Goal: Task Accomplishment & Management: Complete application form

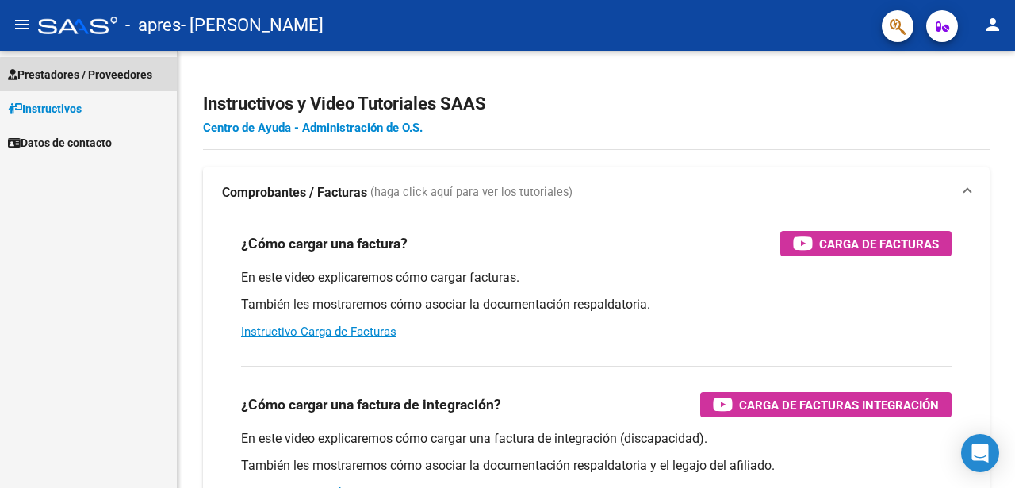
click at [108, 76] on span "Prestadores / Proveedores" at bounding box center [80, 74] width 144 height 17
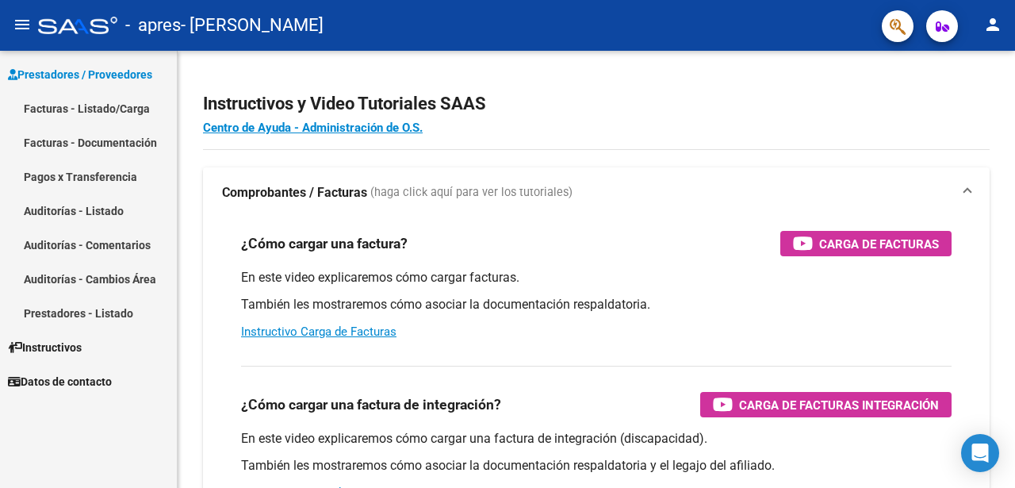
click at [88, 105] on link "Facturas - Listado/Carga" at bounding box center [88, 108] width 177 height 34
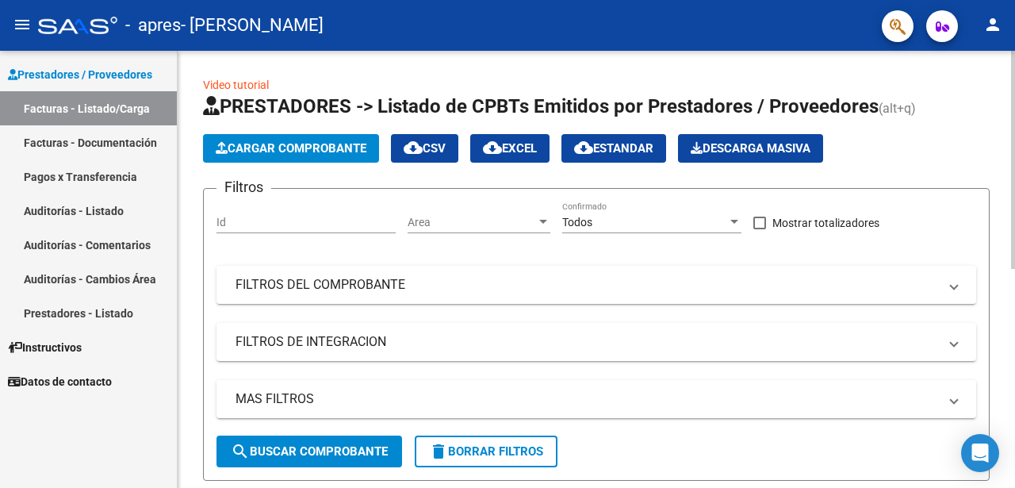
click at [284, 151] on span "Cargar Comprobante" at bounding box center [291, 148] width 151 height 14
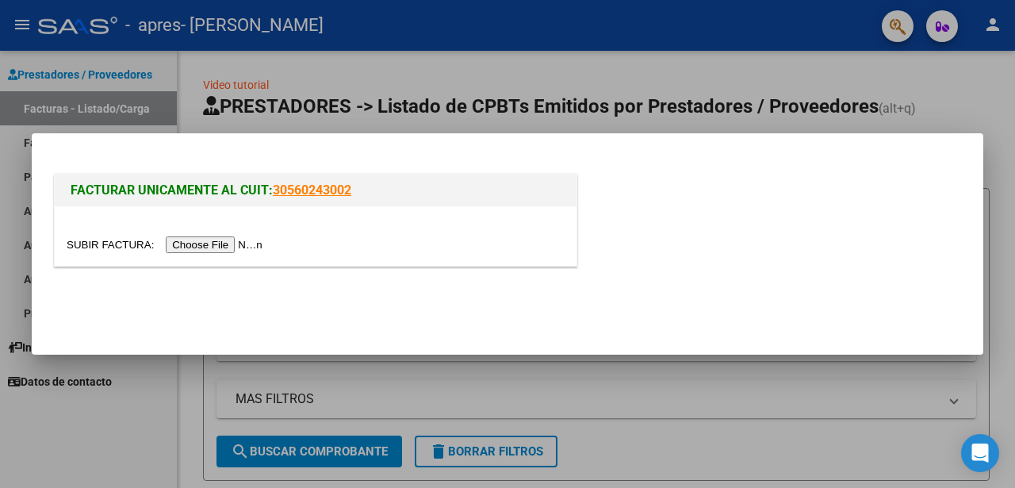
click at [203, 247] on input "file" at bounding box center [167, 244] width 201 height 17
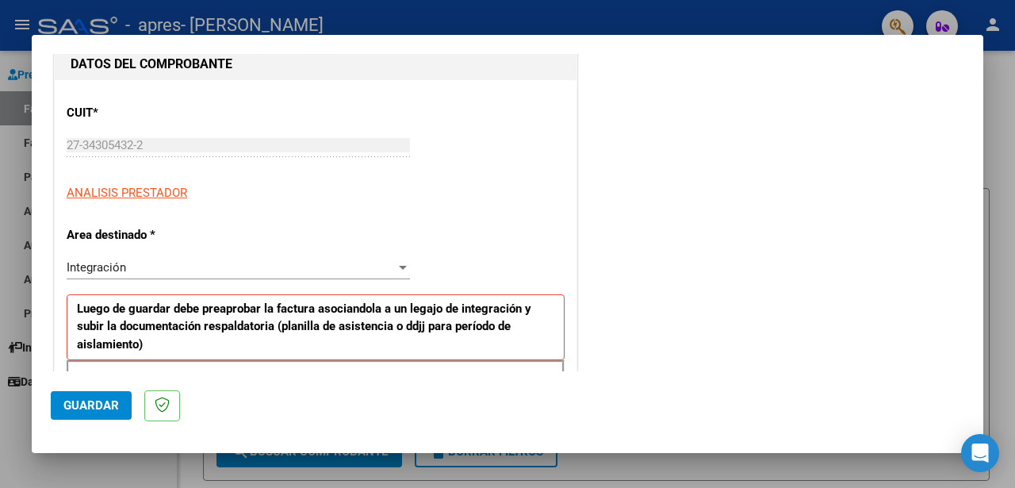
scroll to position [178, 0]
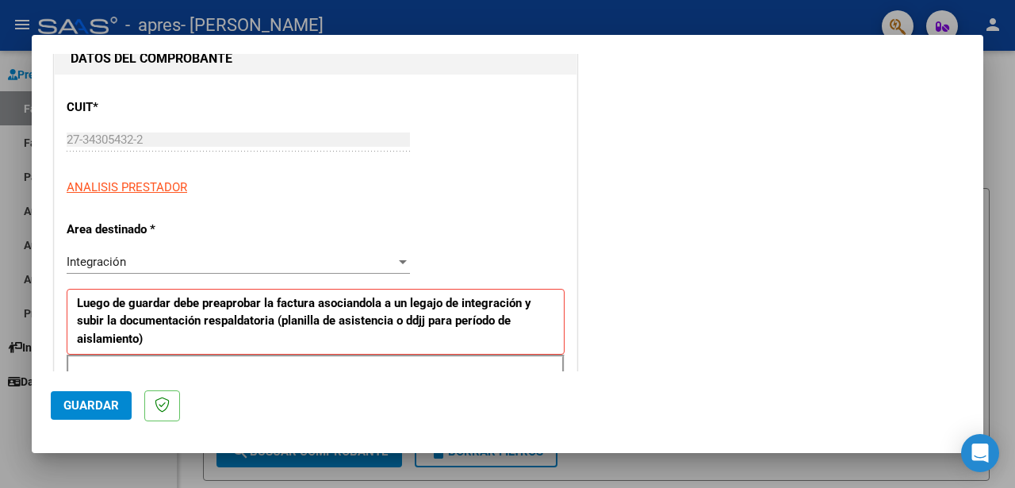
click at [106, 255] on span "Integración" at bounding box center [96, 262] width 59 height 14
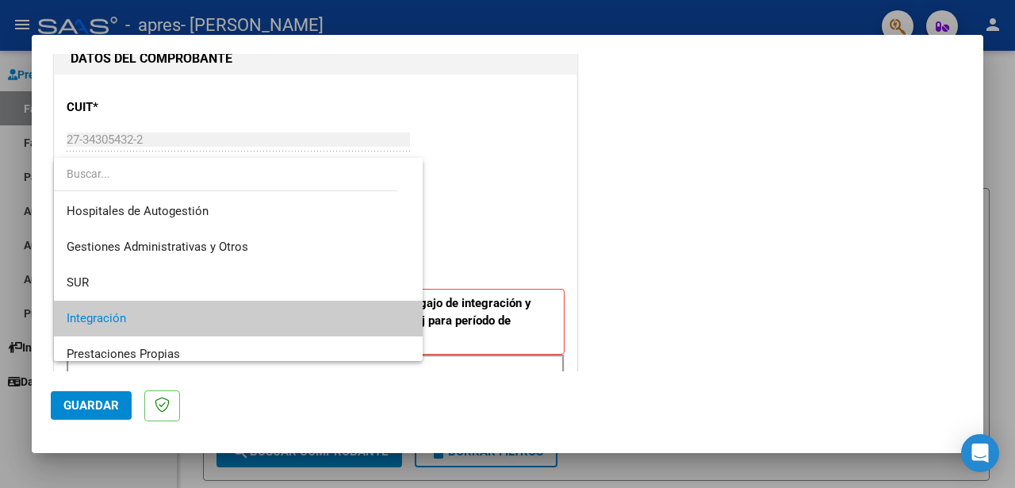
scroll to position [59, 0]
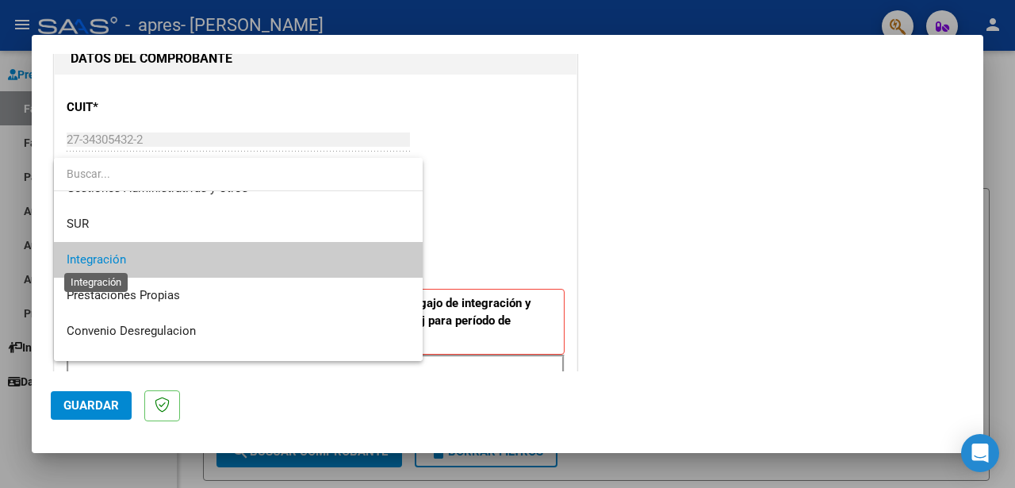
click at [107, 253] on span "Integración" at bounding box center [96, 259] width 59 height 14
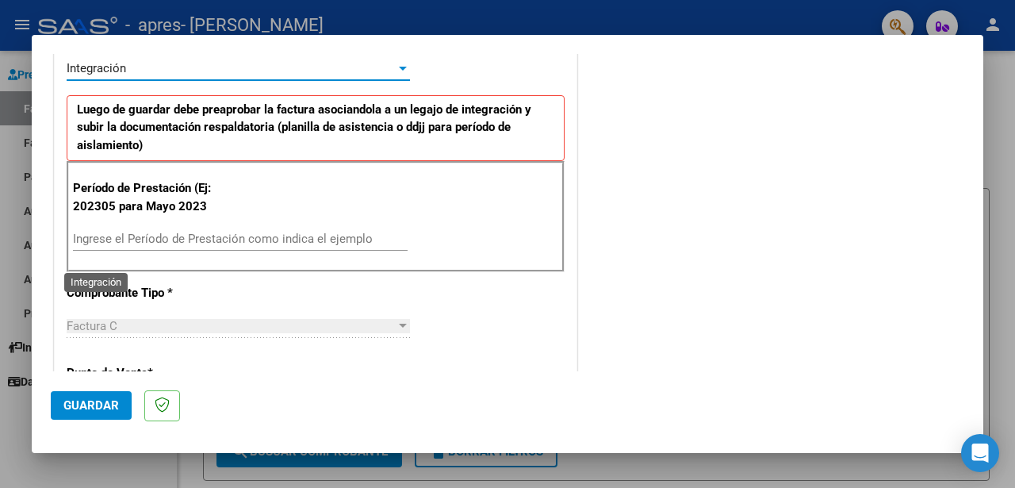
scroll to position [373, 0]
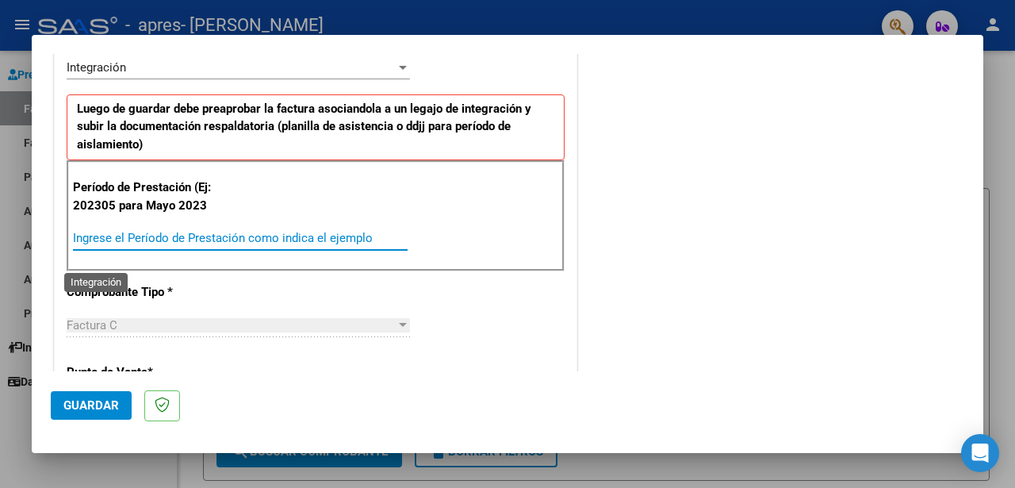
click at [131, 236] on input "Ingrese el Período de Prestación como indica el ejemplo" at bounding box center [240, 238] width 335 height 14
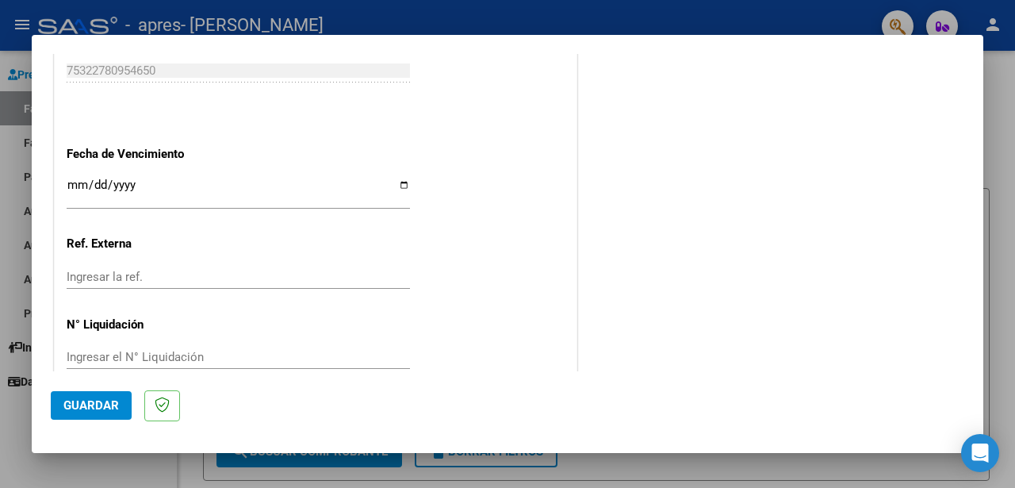
scroll to position [1056, 0]
type input "202505"
click at [90, 409] on span "Guardar" at bounding box center [91, 405] width 56 height 14
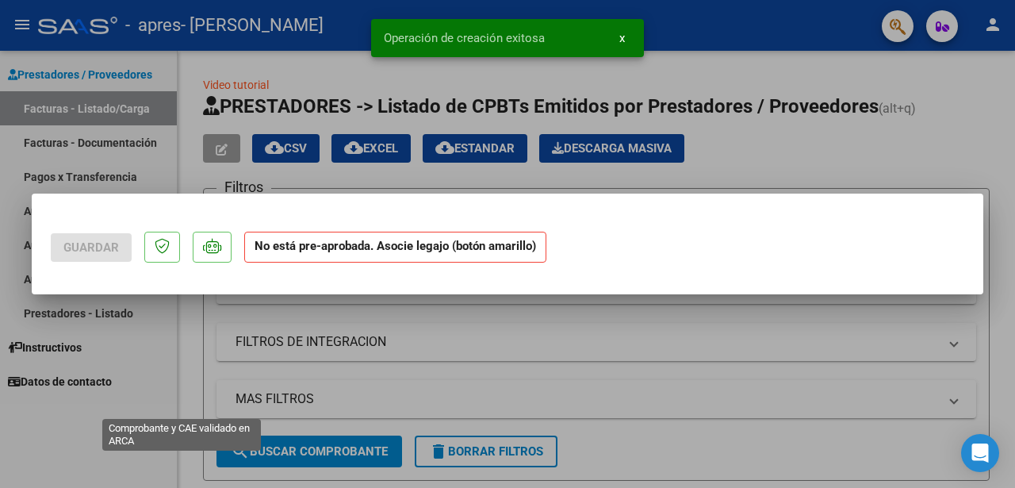
scroll to position [0, 0]
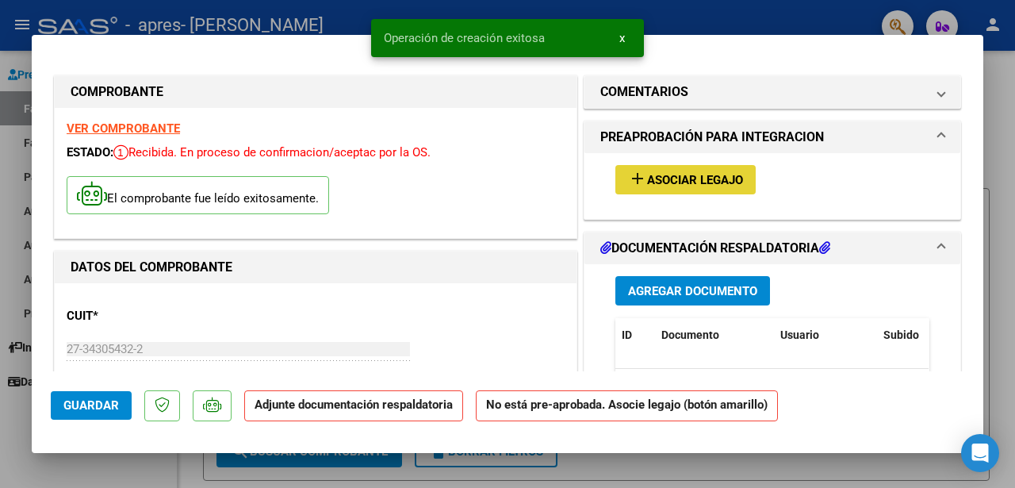
click at [668, 177] on span "Asociar Legajo" at bounding box center [695, 180] width 96 height 14
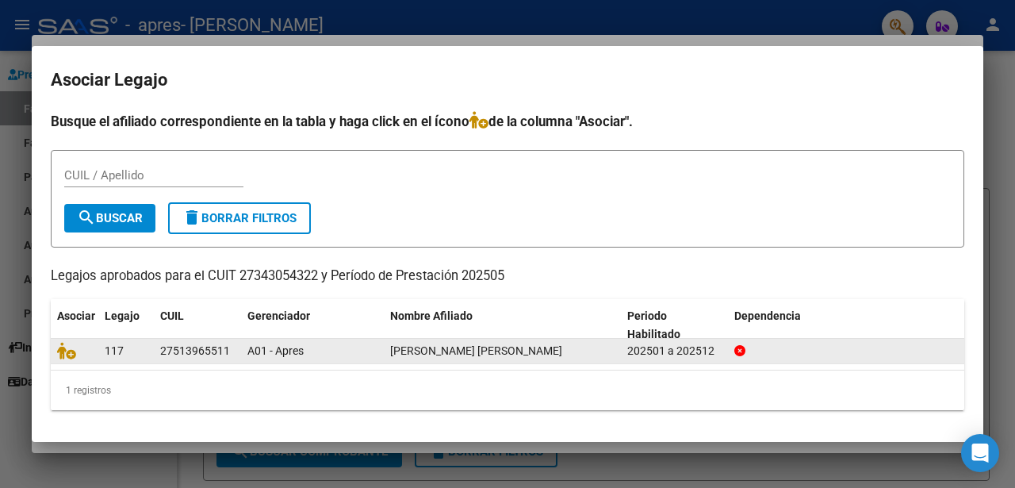
click at [473, 355] on span "[PERSON_NAME] [PERSON_NAME]" at bounding box center [476, 350] width 172 height 13
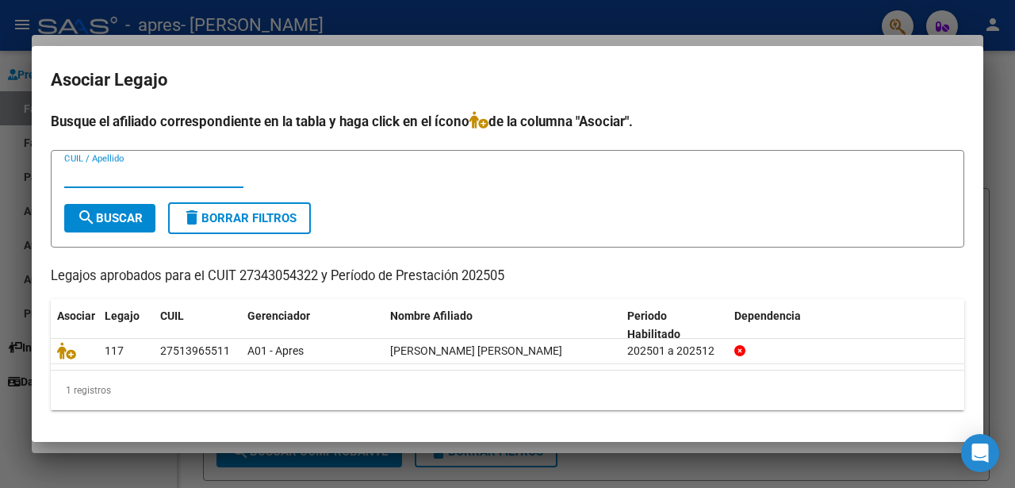
click at [125, 171] on input "CUIL / Apellido" at bounding box center [153, 175] width 179 height 14
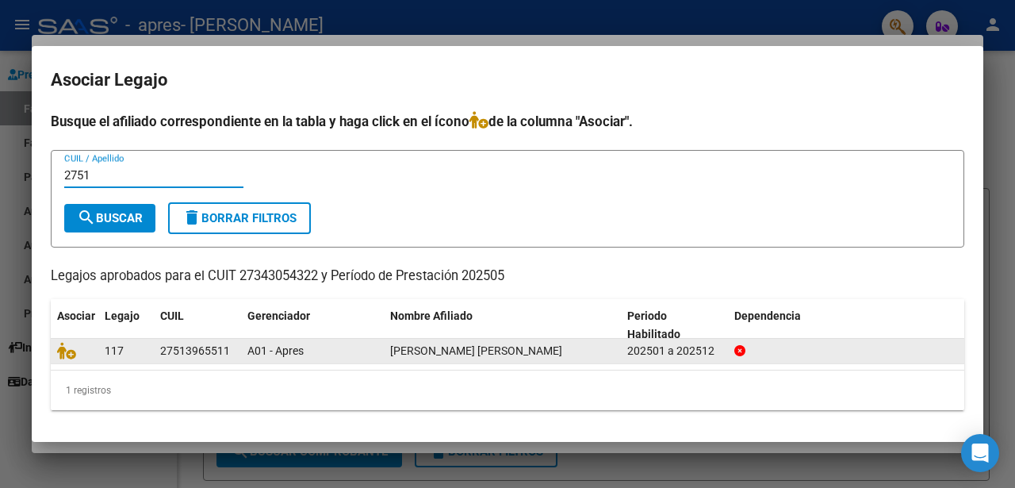
type input "2751"
click at [98, 355] on datatable-body-cell at bounding box center [75, 351] width 48 height 25
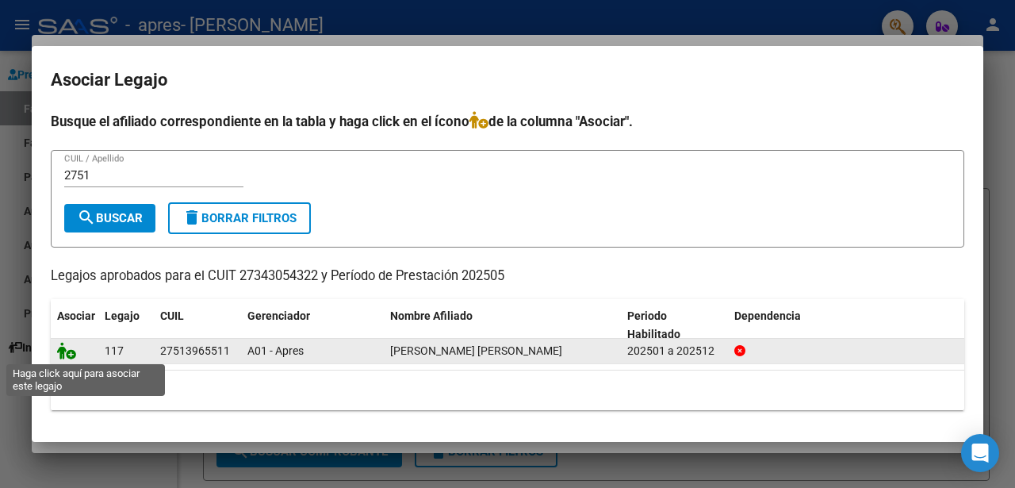
click at [65, 353] on icon at bounding box center [66, 350] width 19 height 17
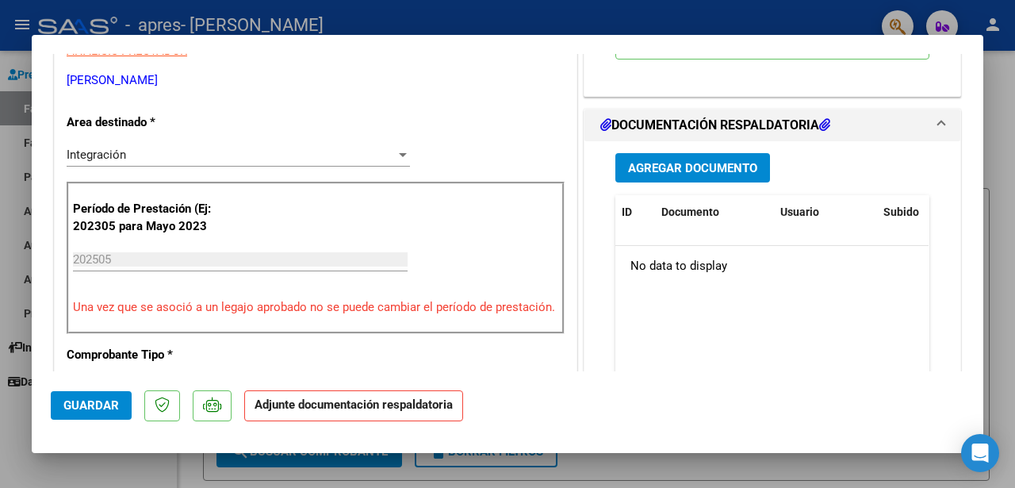
scroll to position [347, 0]
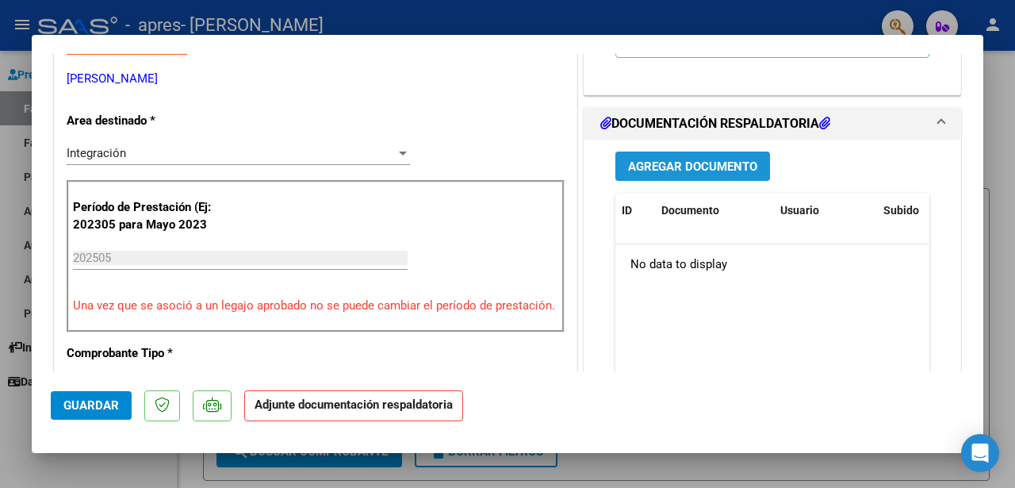
click at [669, 164] on span "Agregar Documento" at bounding box center [692, 166] width 129 height 14
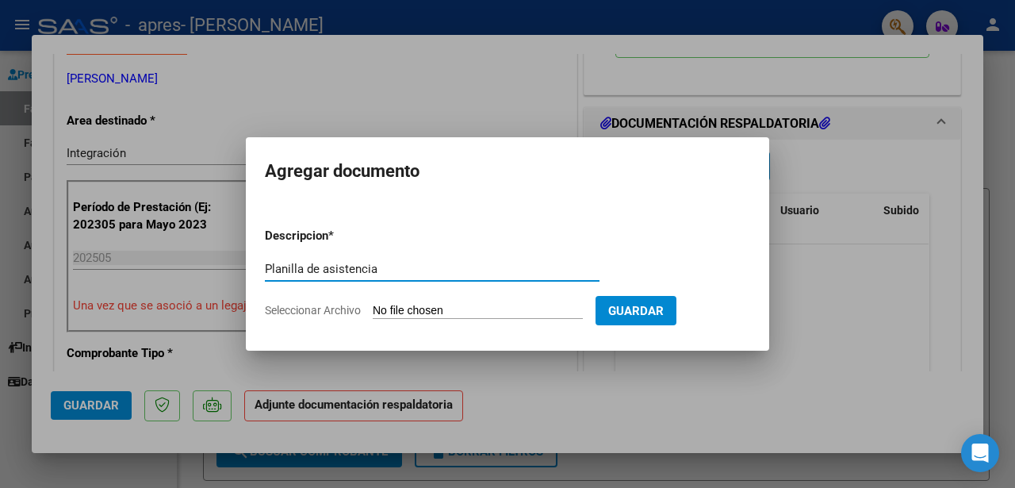
type input "Planilla de asistencia"
click at [412, 310] on input "Seleccionar Archivo" at bounding box center [478, 311] width 210 height 15
type input "C:\fakepath\Asistencia [PERSON_NAME].pdf"
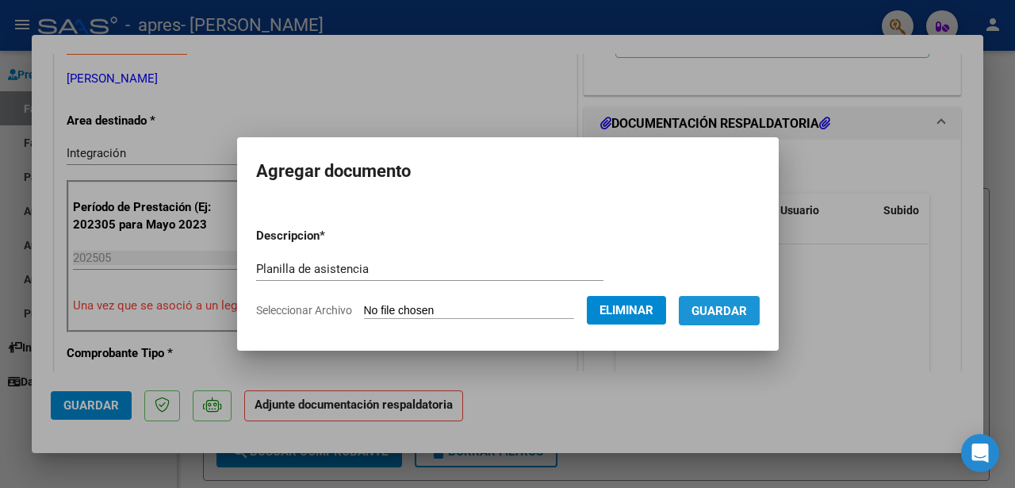
click at [724, 314] on span "Guardar" at bounding box center [720, 311] width 56 height 14
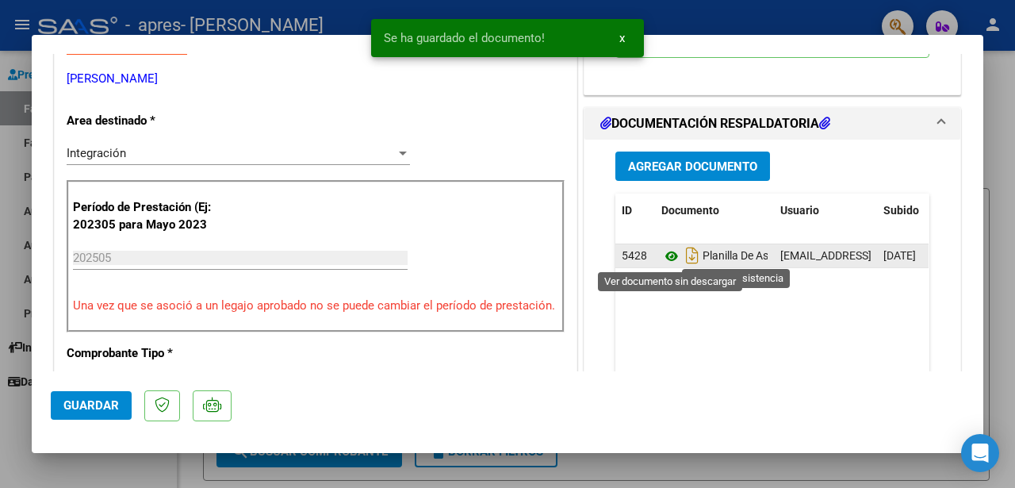
click at [670, 257] on icon at bounding box center [671, 256] width 21 height 19
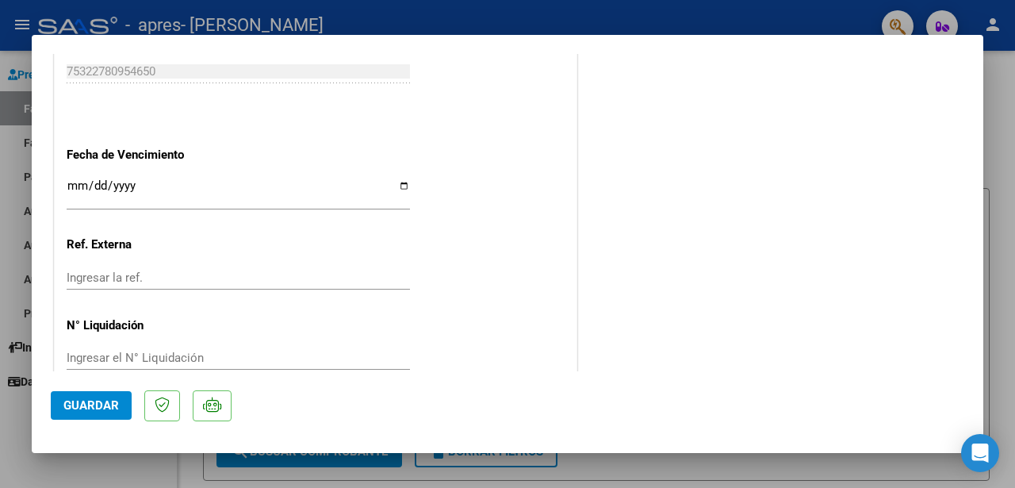
scroll to position [0, 0]
click at [82, 406] on span "Guardar" at bounding box center [91, 405] width 56 height 14
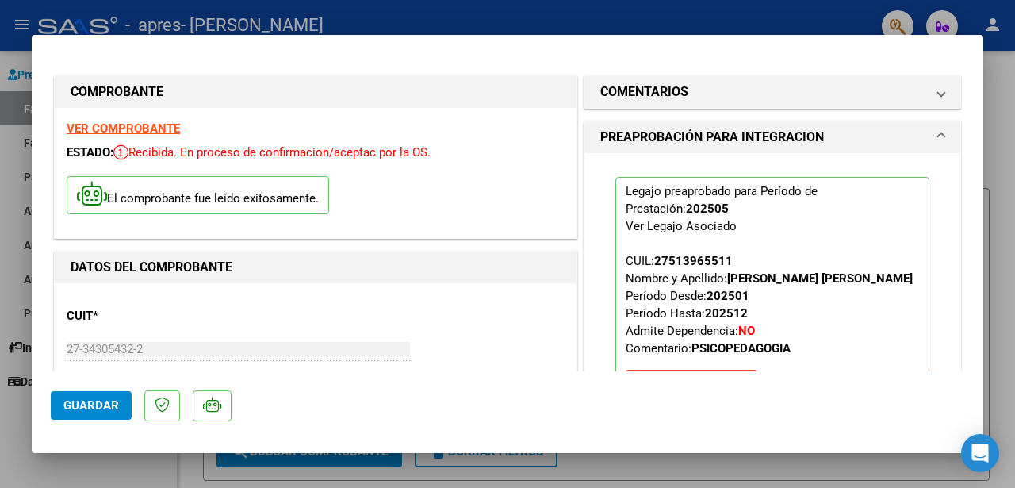
click at [848, 459] on div at bounding box center [507, 244] width 1015 height 488
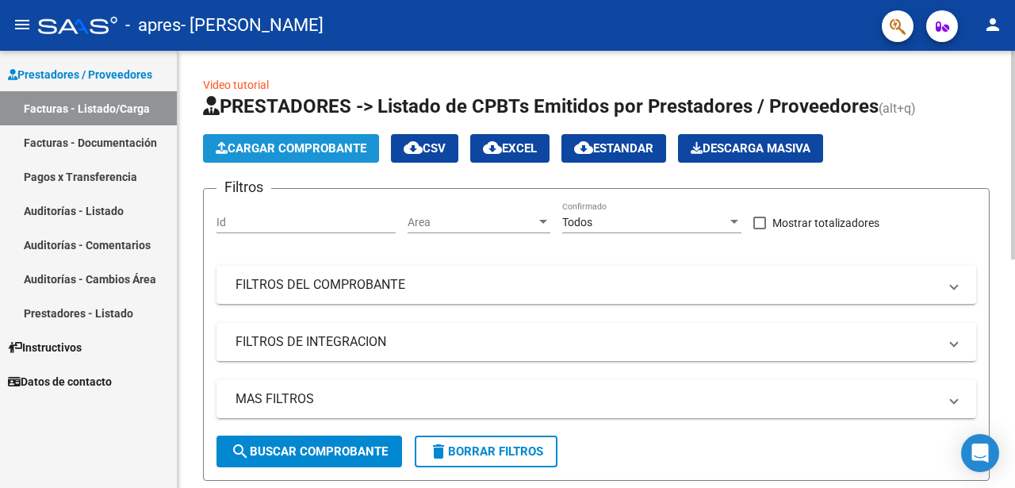
click at [260, 151] on span "Cargar Comprobante" at bounding box center [291, 148] width 151 height 14
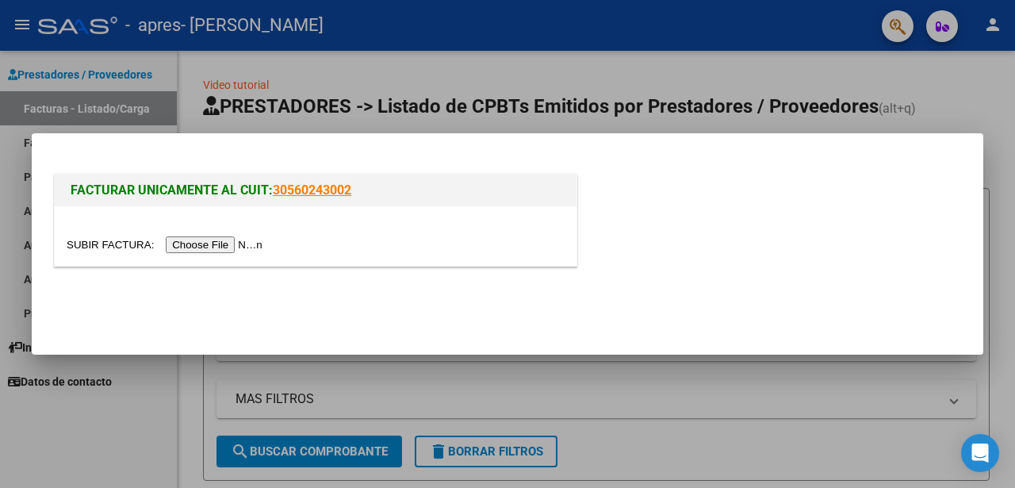
click at [159, 242] on input "file" at bounding box center [167, 244] width 201 height 17
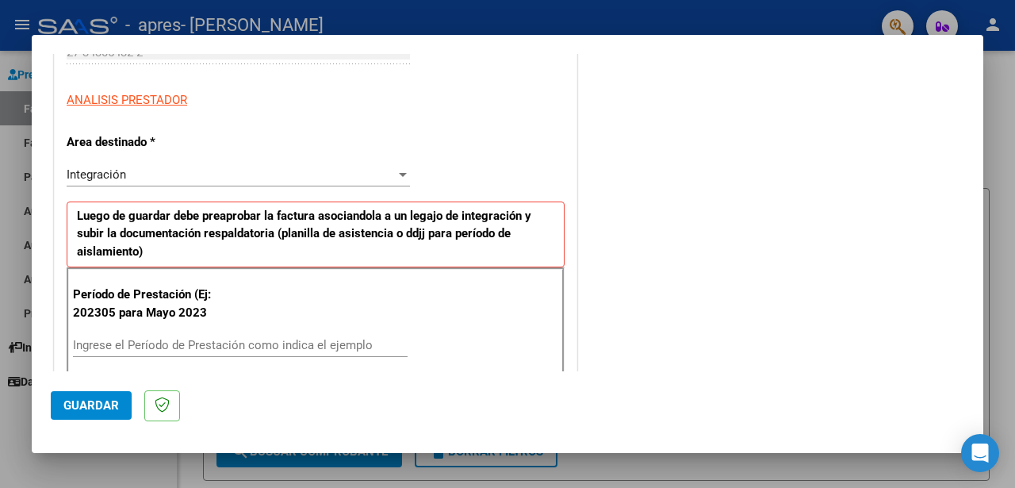
scroll to position [293, 0]
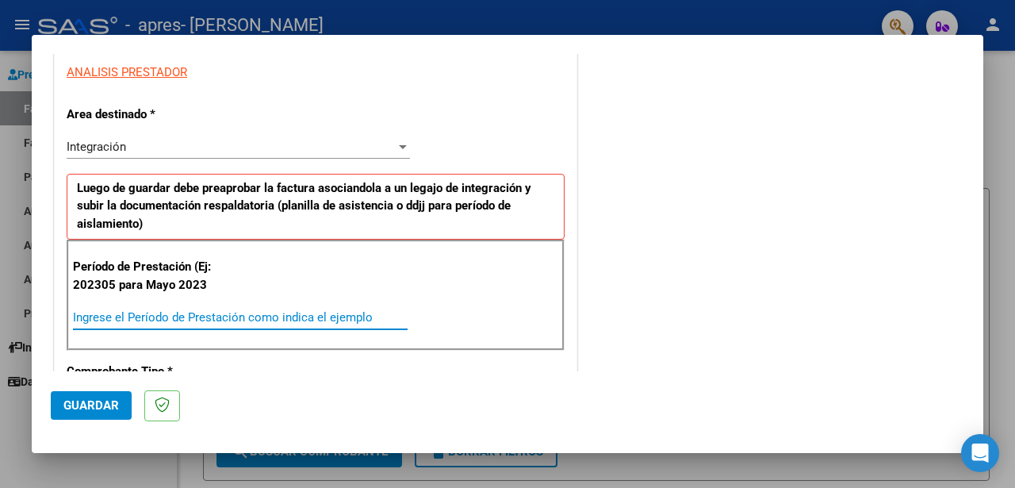
click at [222, 314] on input "Ingrese el Período de Prestación como indica el ejemplo" at bounding box center [240, 317] width 335 height 14
type input "202507"
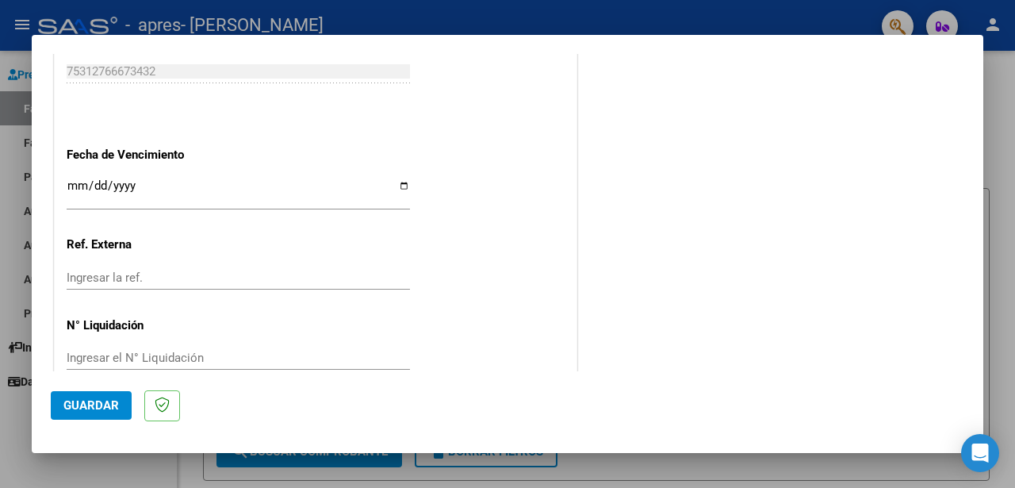
scroll to position [0, 0]
click at [99, 400] on span "Guardar" at bounding box center [91, 405] width 56 height 14
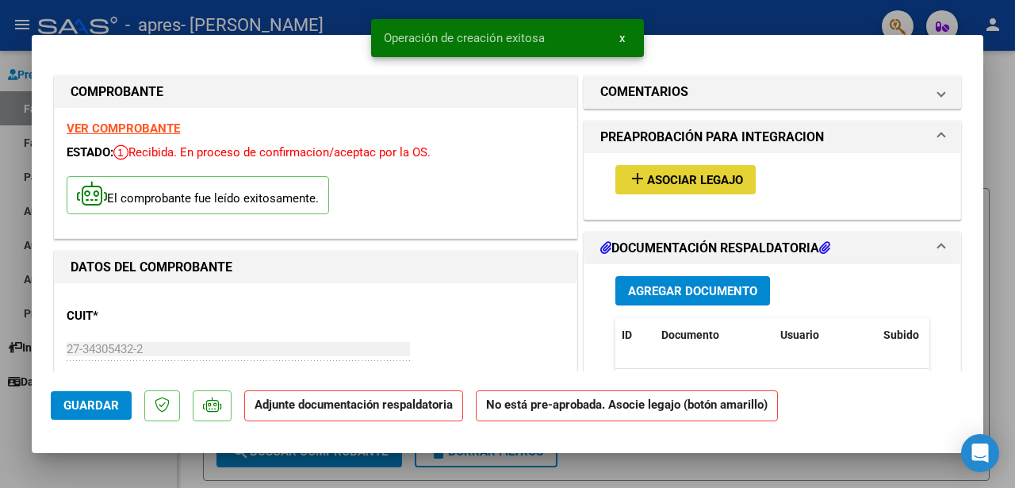
click at [709, 180] on span "Asociar Legajo" at bounding box center [695, 180] width 96 height 14
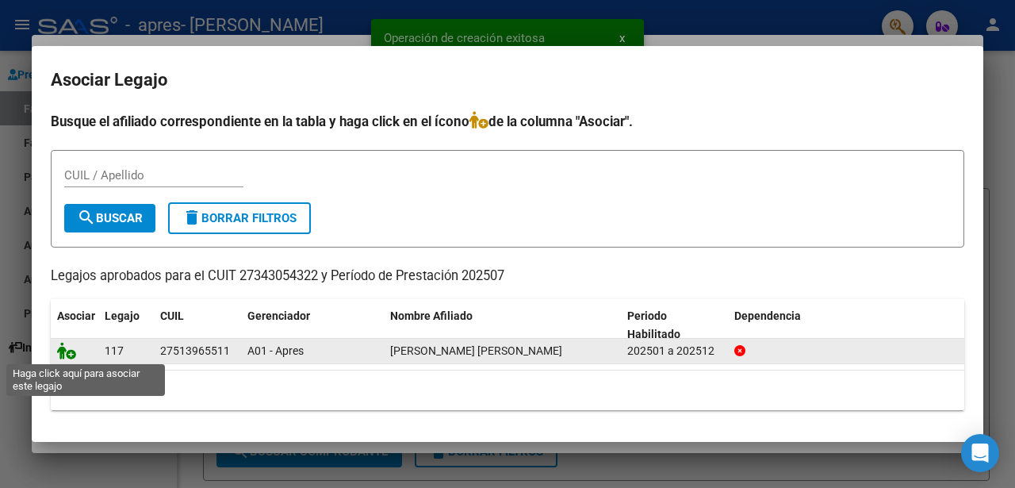
click at [65, 352] on icon at bounding box center [66, 350] width 19 height 17
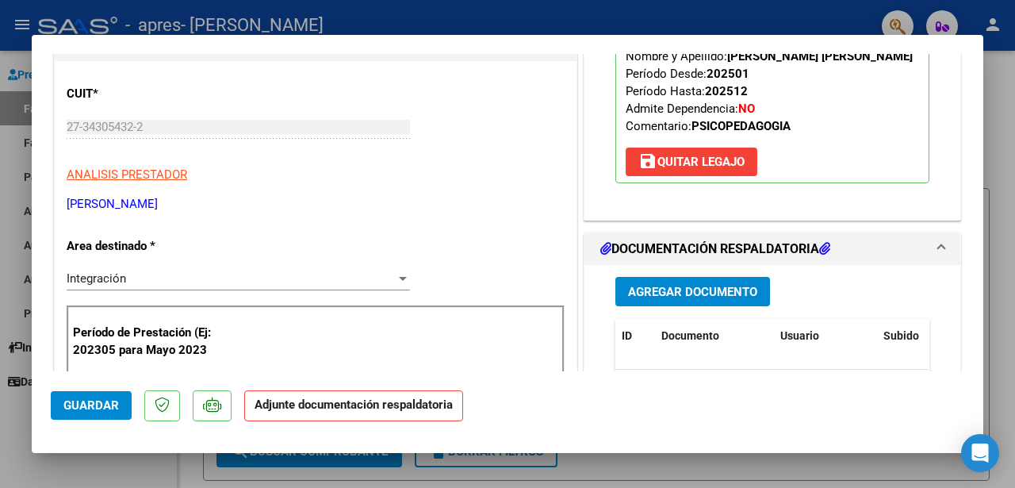
scroll to position [225, 0]
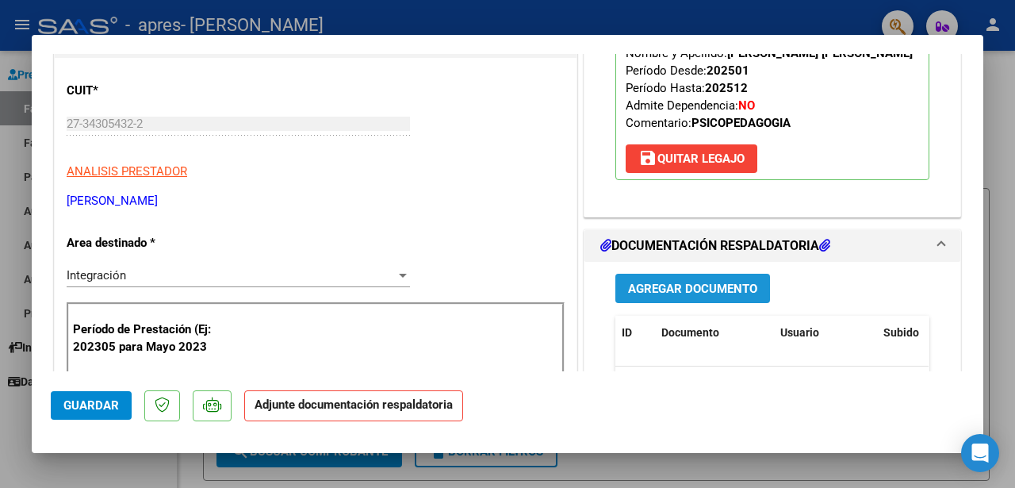
click at [713, 288] on span "Agregar Documento" at bounding box center [692, 289] width 129 height 14
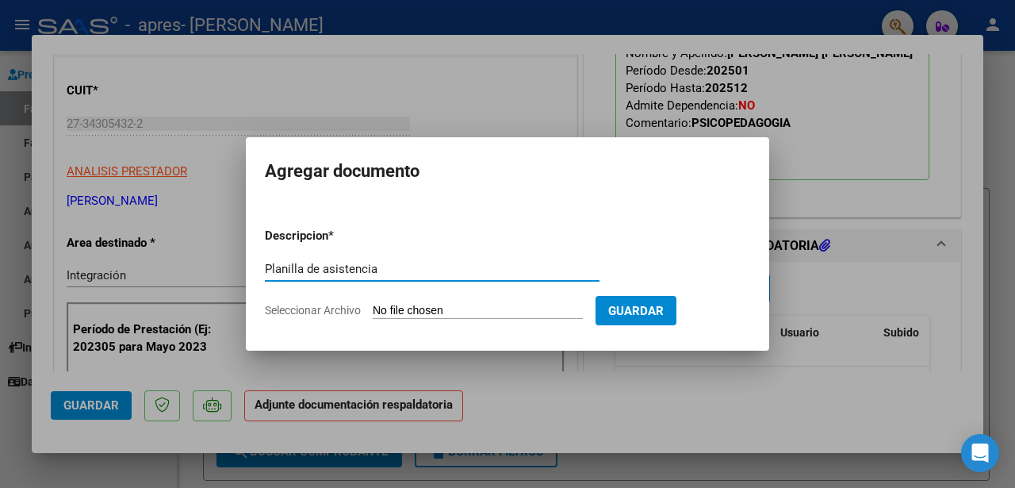
type input "Planilla de asistencia"
click at [353, 306] on span "Seleccionar Archivo" at bounding box center [313, 310] width 96 height 13
click at [373, 306] on input "Seleccionar Archivo" at bounding box center [478, 311] width 210 height 15
type input "C:\fakepath\Asistencia Natalis [DATE].pdf"
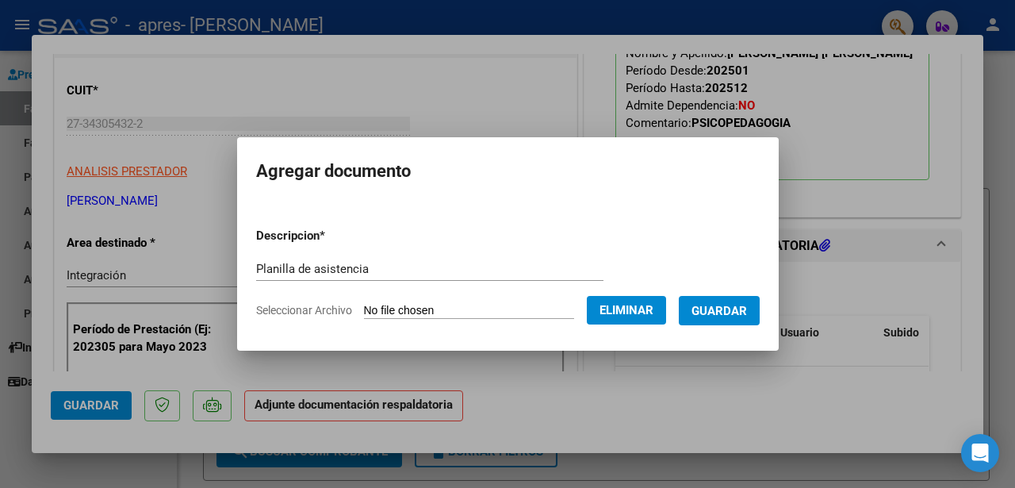
click at [731, 315] on span "Guardar" at bounding box center [720, 311] width 56 height 14
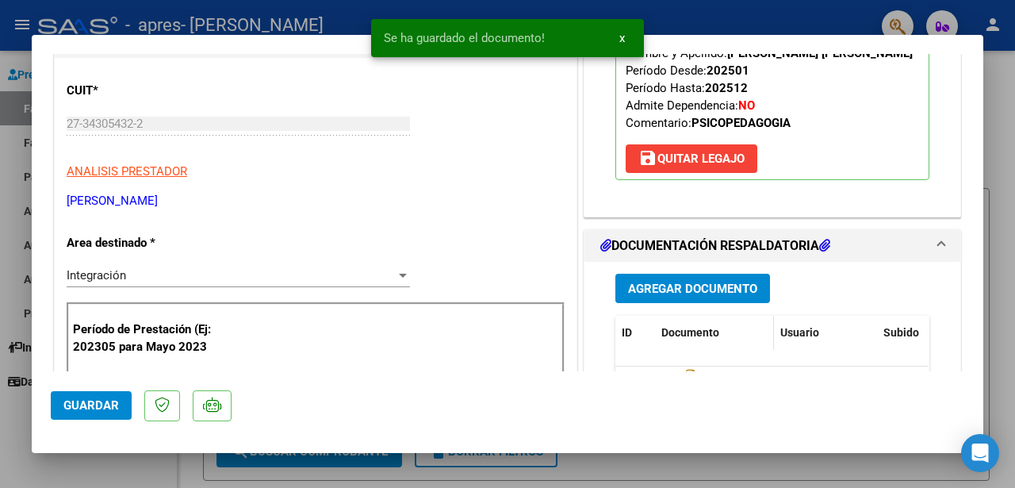
scroll to position [332, 0]
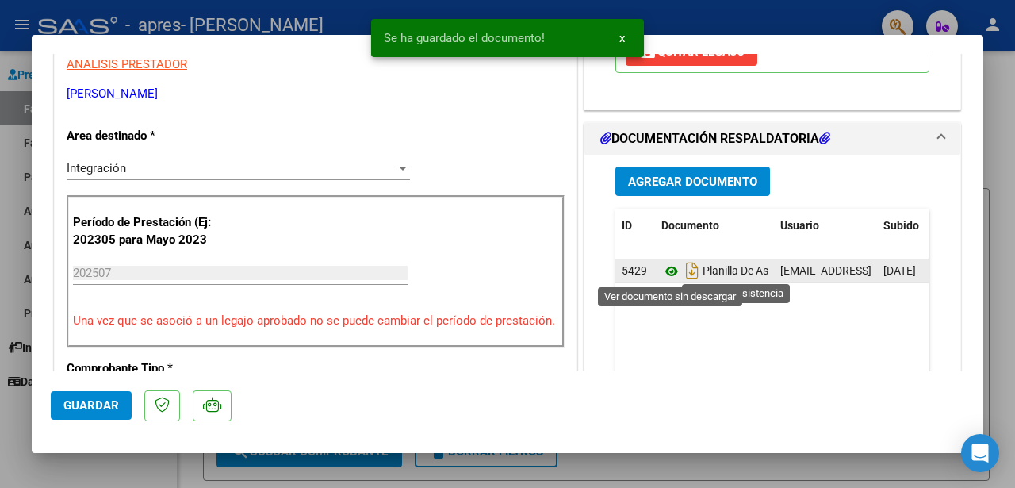
click at [671, 268] on icon at bounding box center [671, 271] width 21 height 19
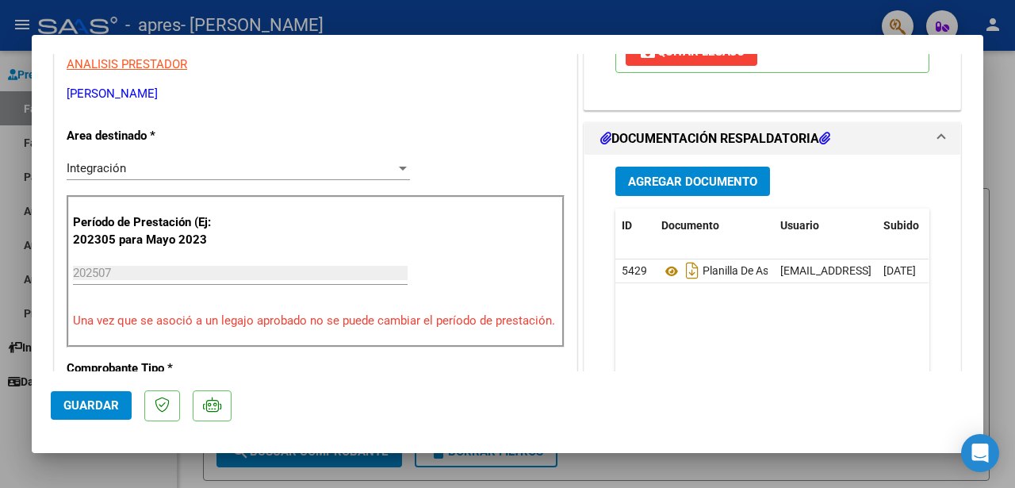
scroll to position [0, 0]
click at [87, 403] on span "Guardar" at bounding box center [91, 405] width 56 height 14
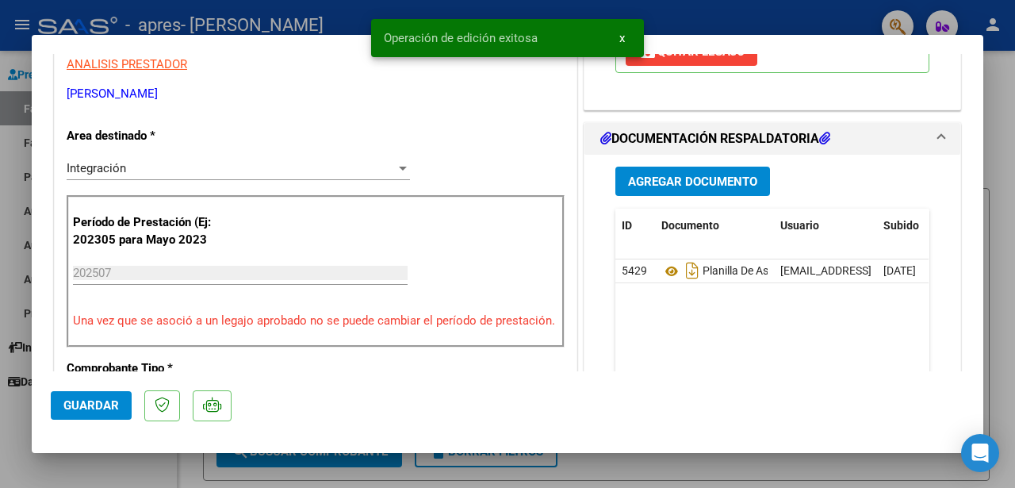
click at [854, 464] on div at bounding box center [507, 244] width 1015 height 488
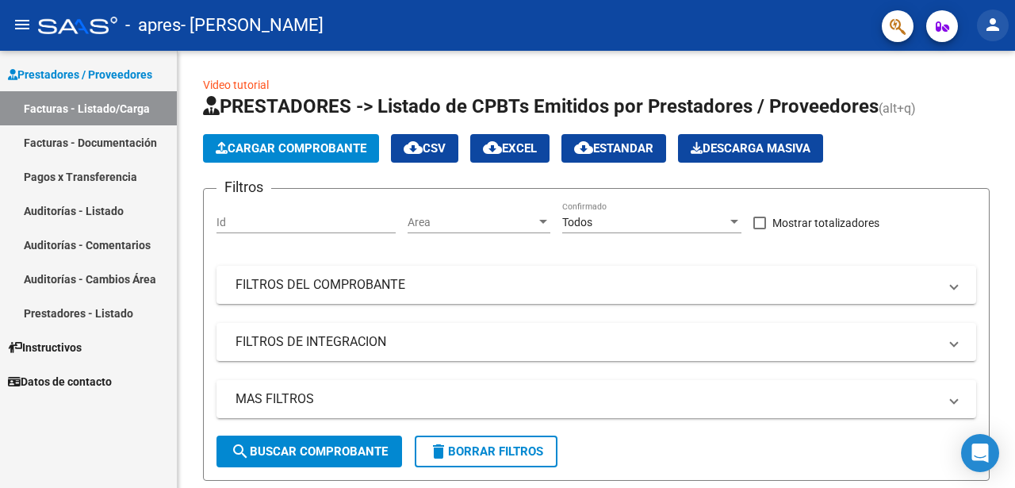
click at [994, 24] on mat-icon "person" at bounding box center [993, 24] width 19 height 19
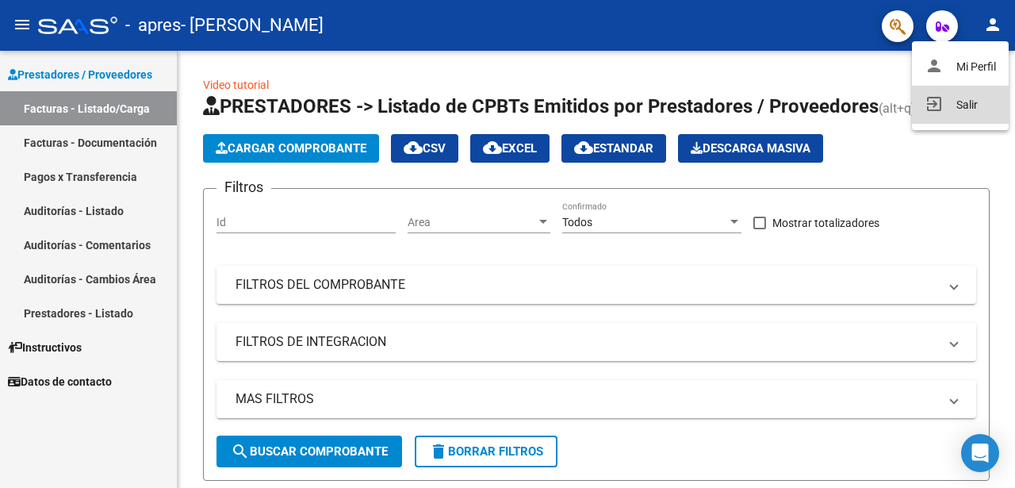
click at [970, 109] on button "exit_to_app Salir" at bounding box center [960, 105] width 97 height 38
